Goal: Transaction & Acquisition: Book appointment/travel/reservation

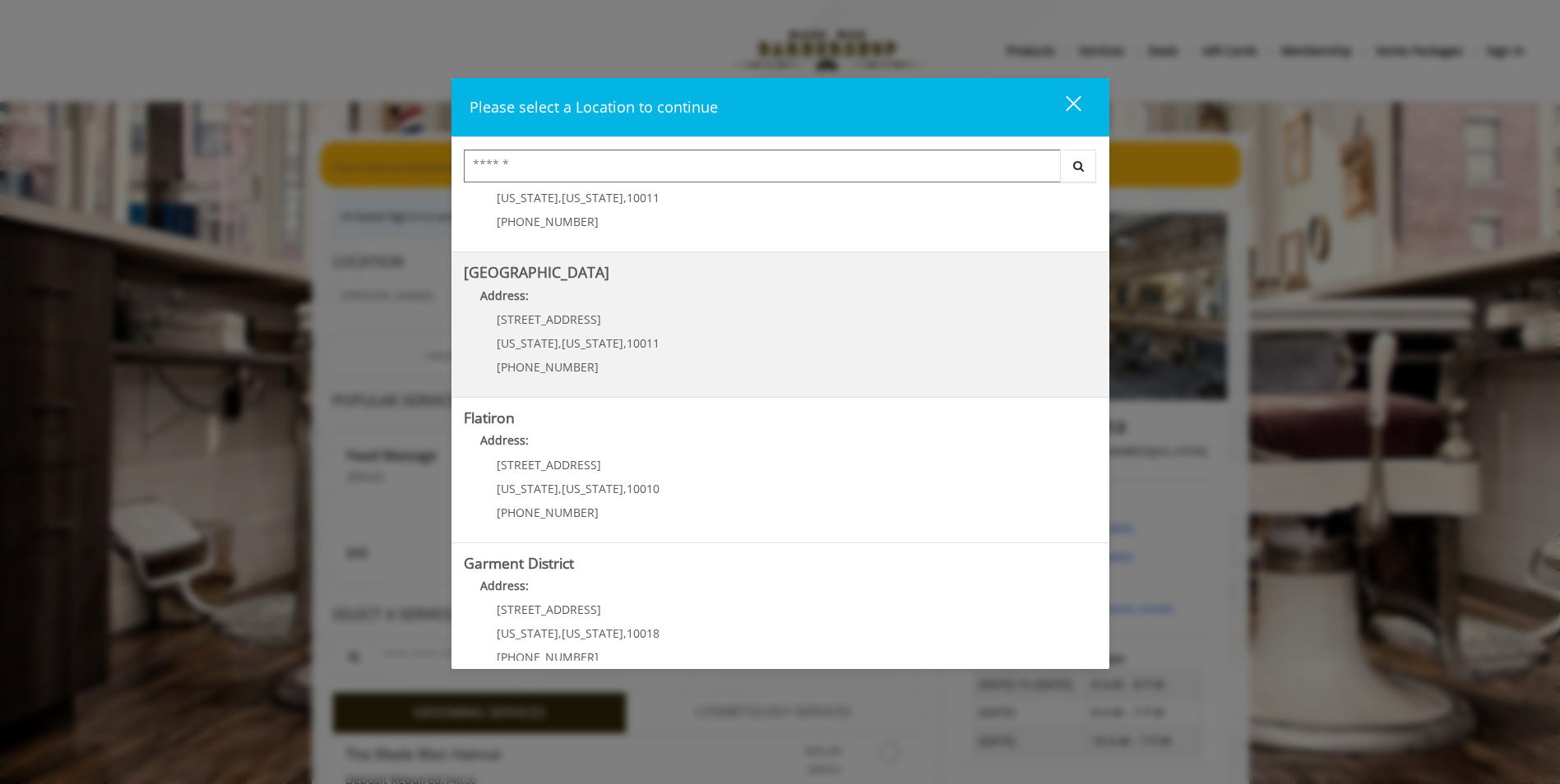
scroll to position [246, 0]
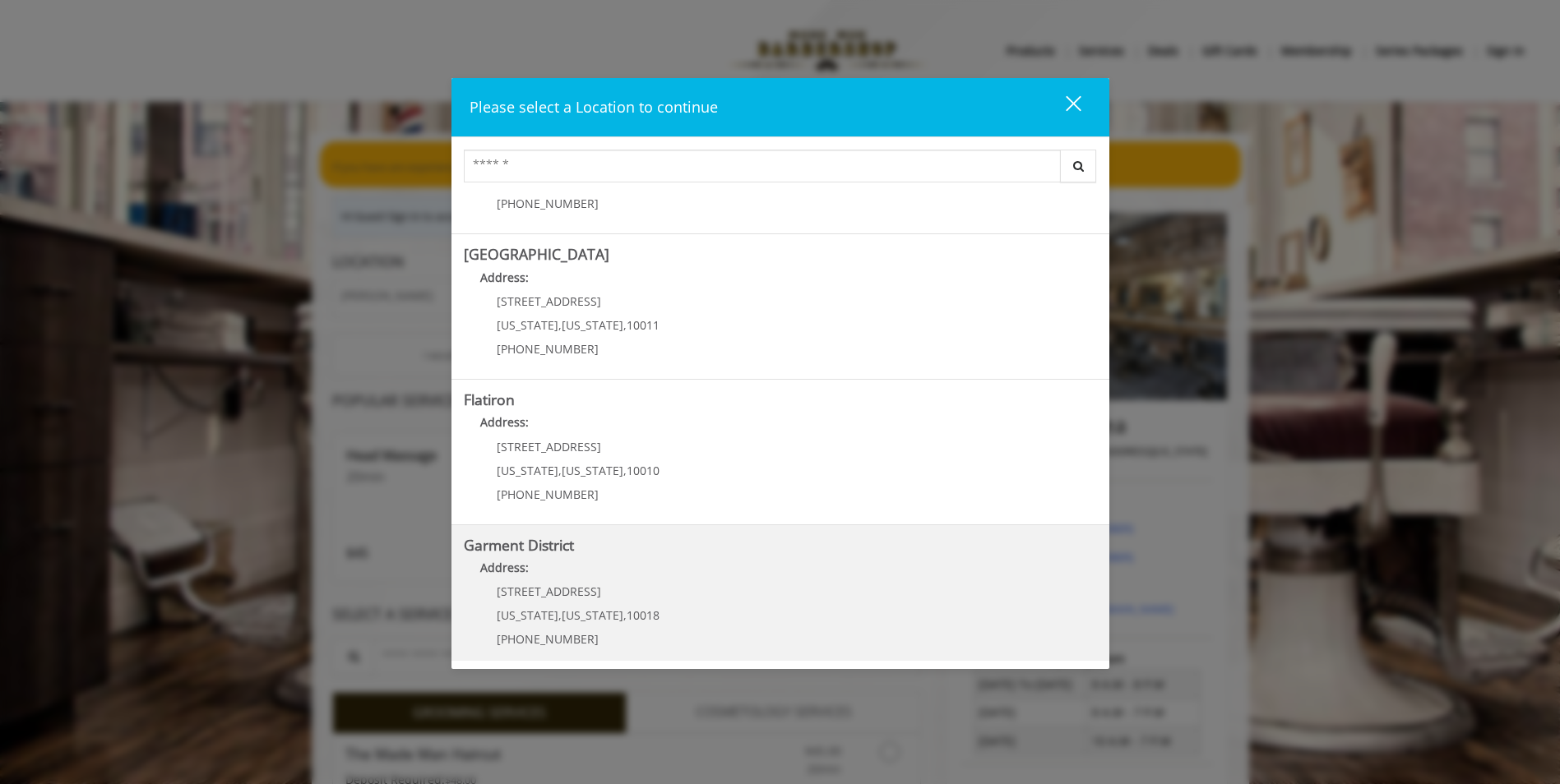
click at [539, 590] on span "[STREET_ADDRESS]" at bounding box center [548, 591] width 104 height 16
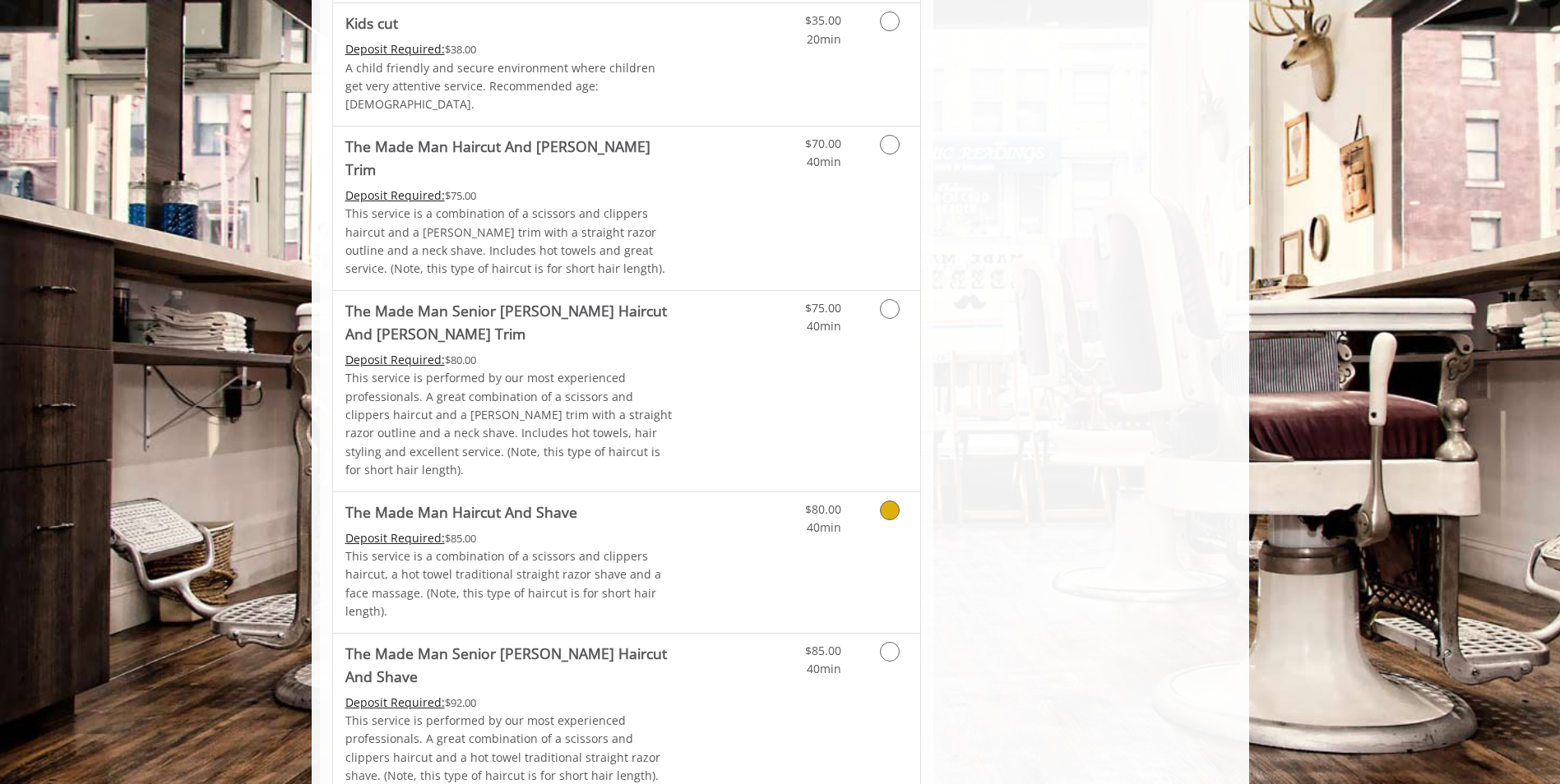
scroll to position [1479, 0]
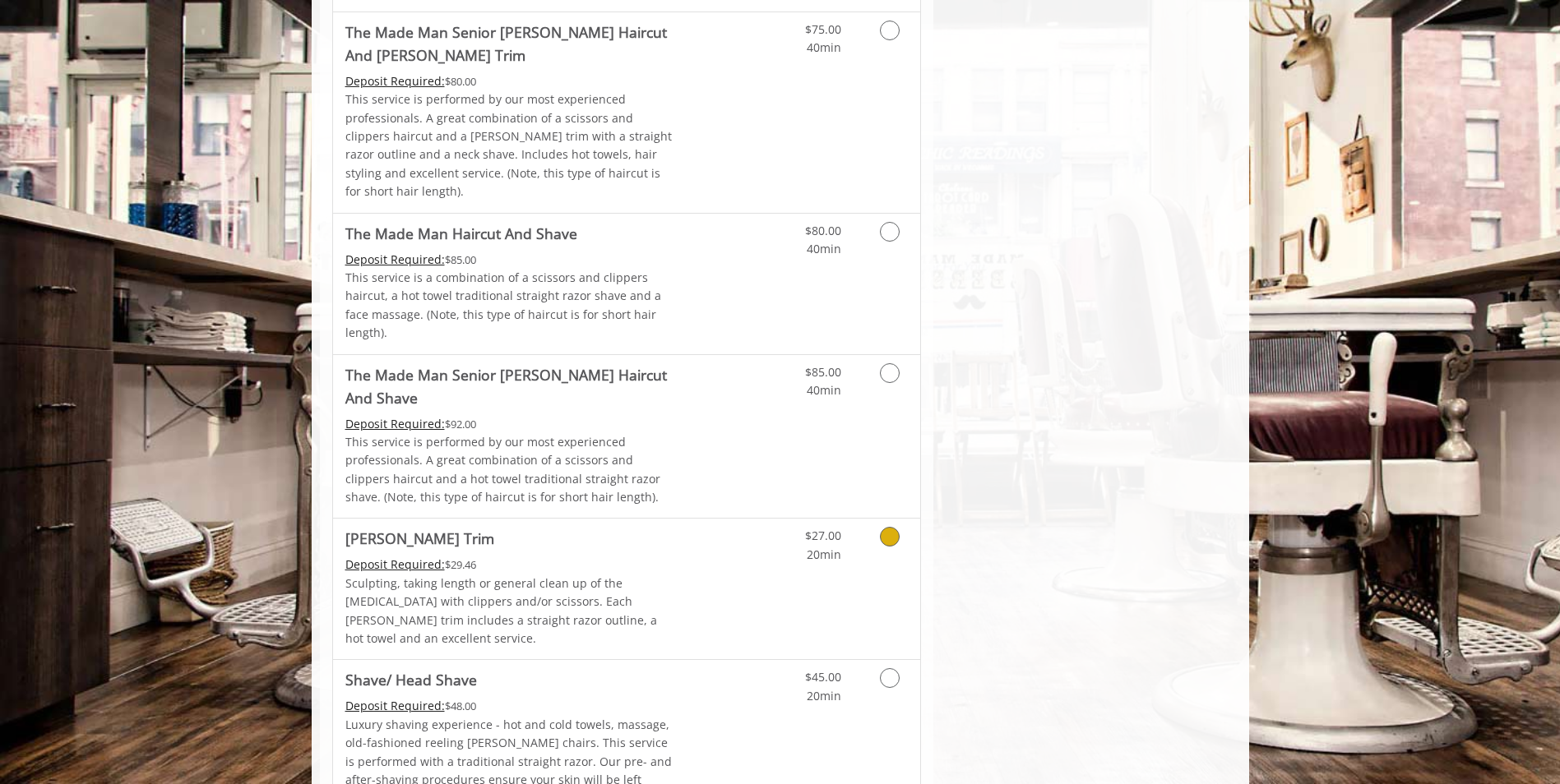
click at [884, 527] on icon "Grooming services" at bounding box center [890, 537] width 20 height 20
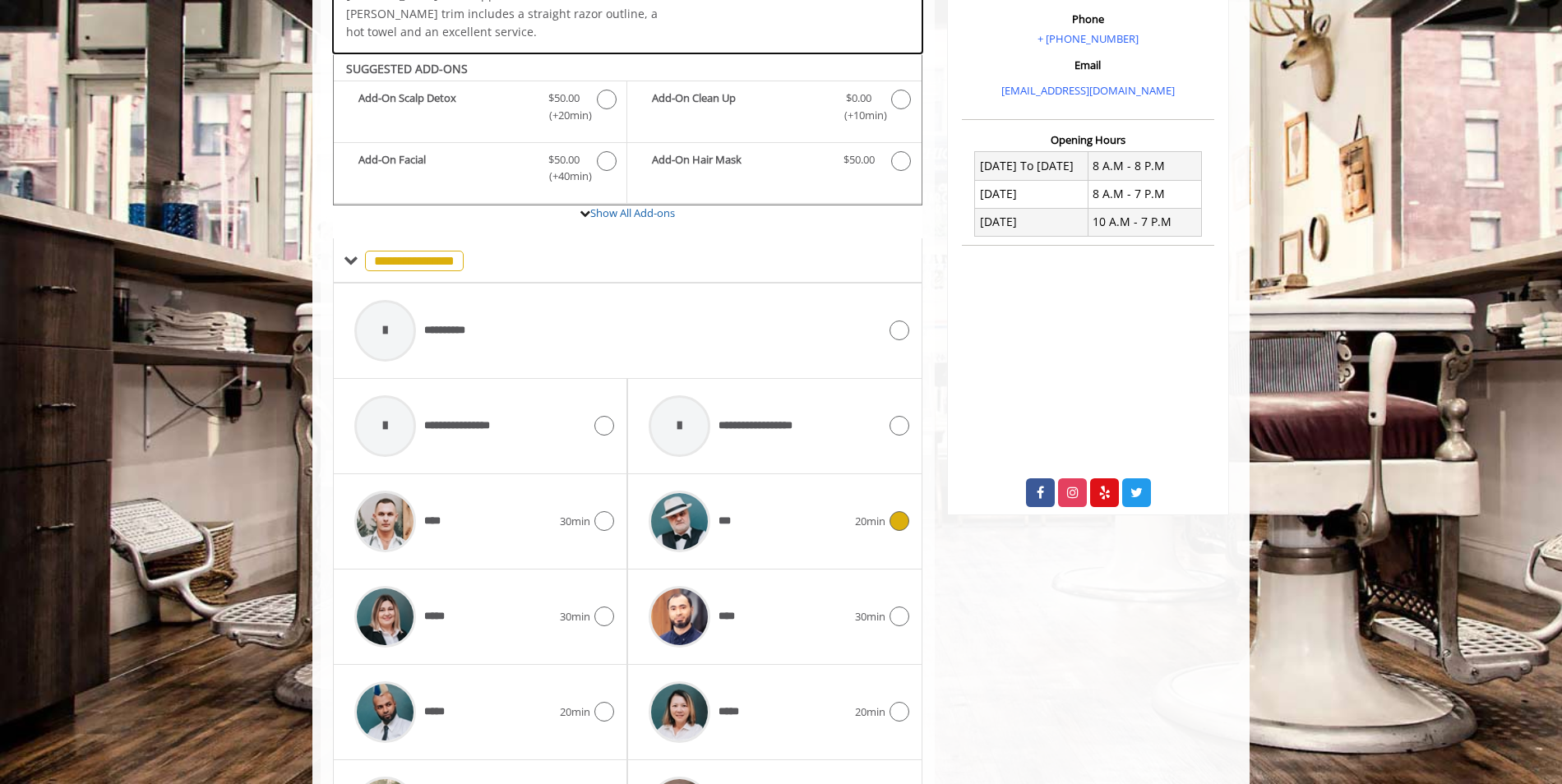
scroll to position [549, 0]
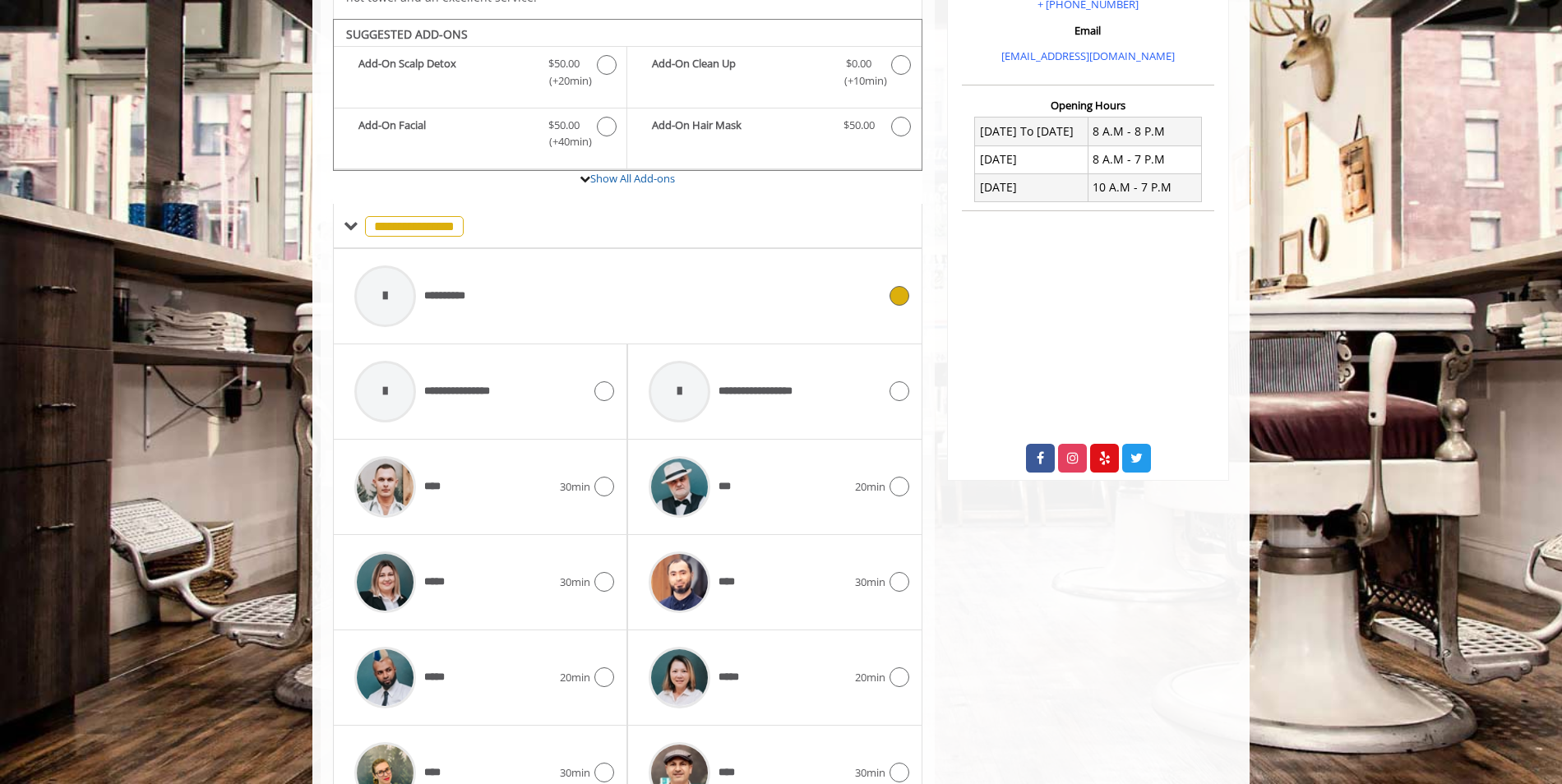
click at [400, 272] on div at bounding box center [384, 296] width 62 height 62
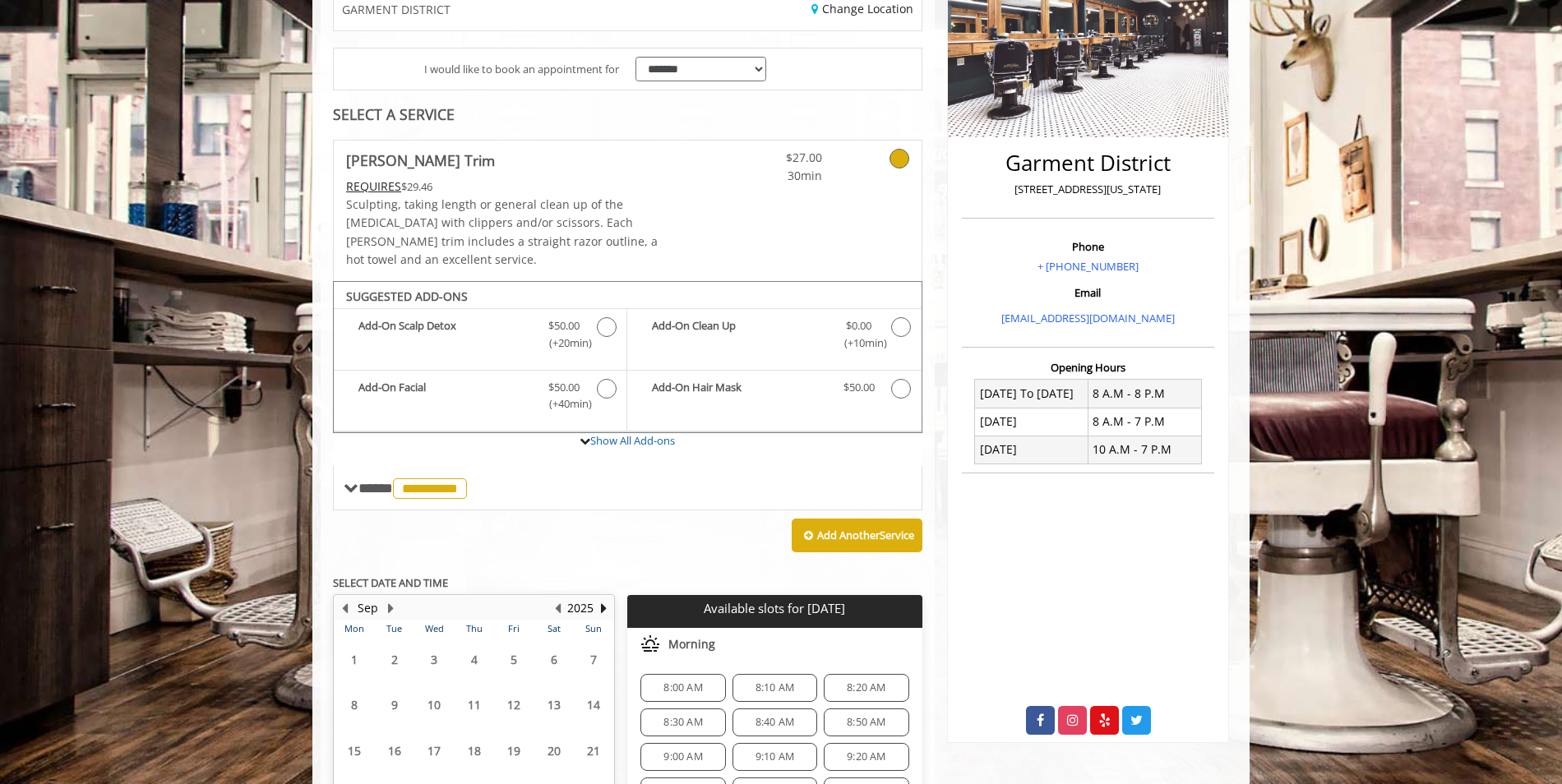
scroll to position [441, 0]
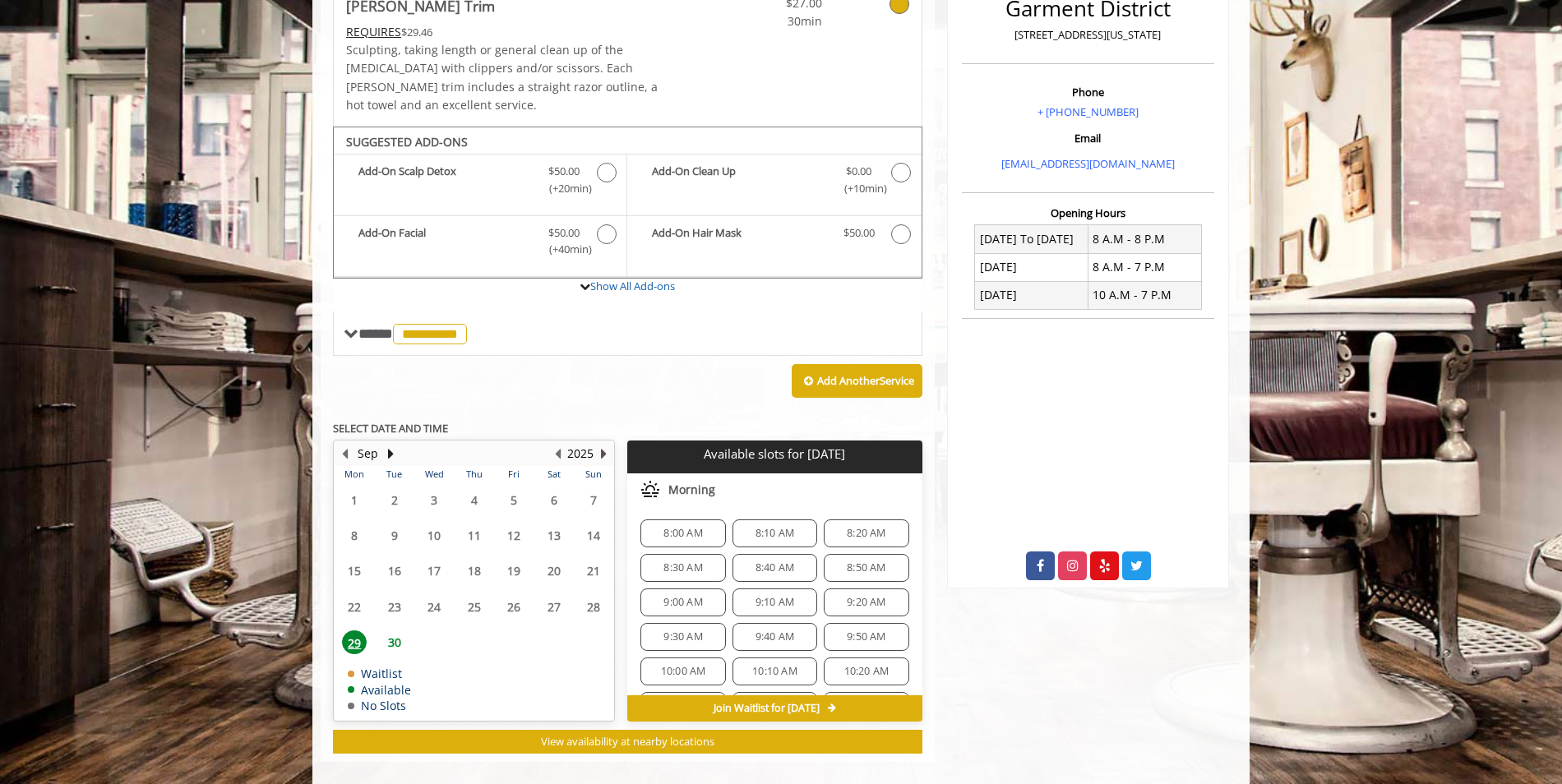
click at [601, 444] on button "Next Year" at bounding box center [603, 453] width 13 height 18
click at [555, 444] on button "Previous Year" at bounding box center [557, 453] width 13 height 18
click at [389, 444] on button "Next Month" at bounding box center [390, 453] width 13 height 18
click at [438, 488] on span "1" at bounding box center [434, 499] width 25 height 24
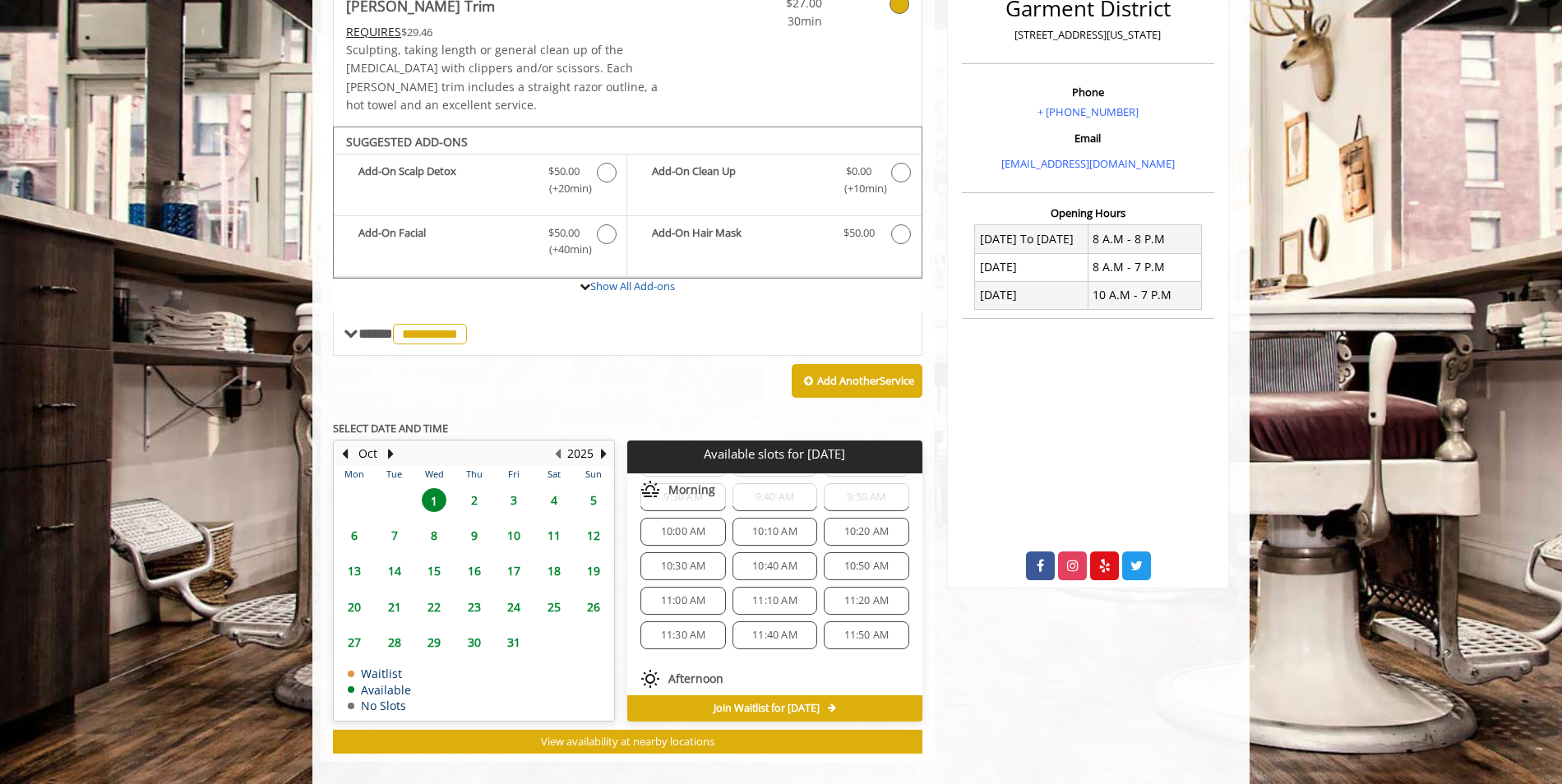
scroll to position [164, 0]
click at [763, 604] on span "11:40 AM" at bounding box center [774, 610] width 45 height 13
